Goal: Navigation & Orientation: Find specific page/section

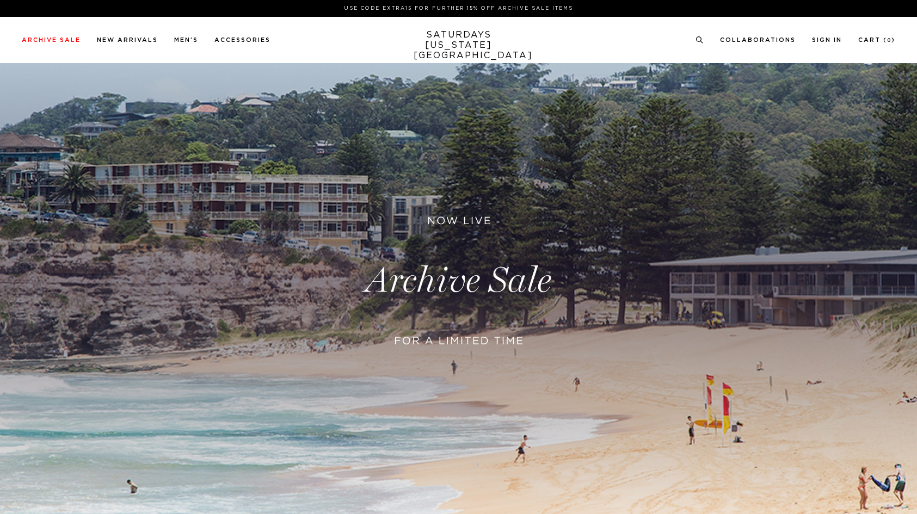
click at [356, 335] on link at bounding box center [458, 280] width 917 height 561
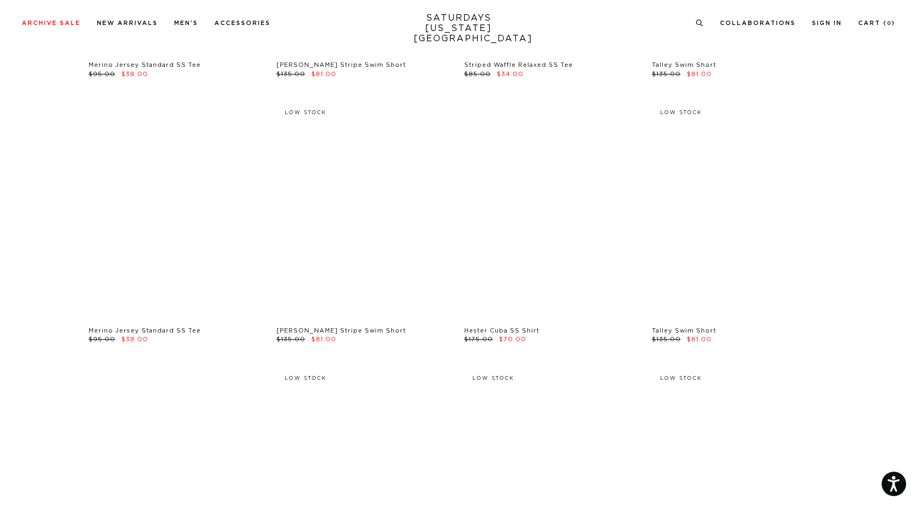
scroll to position [1444, 0]
